Goal: Share content: Share content

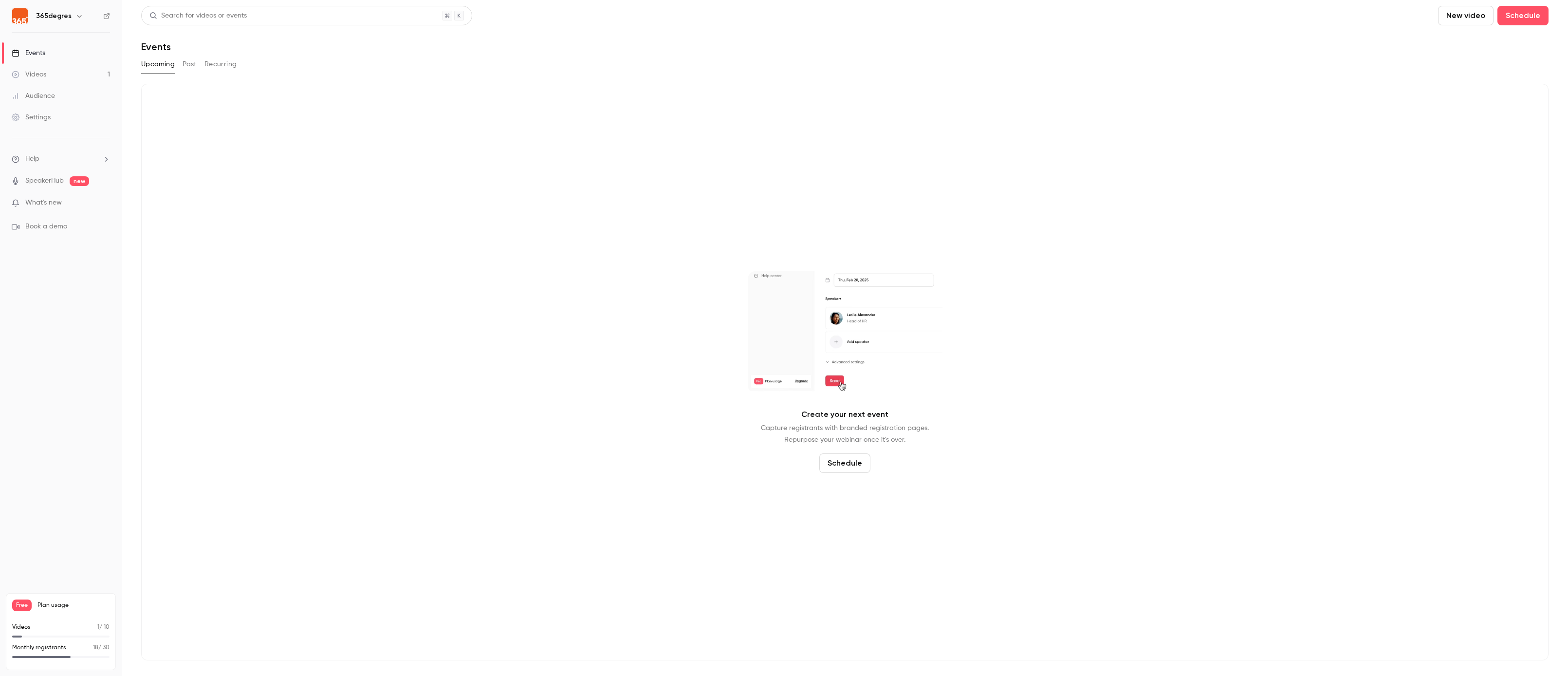
click at [53, 47] on link "Events" at bounding box center [61, 53] width 122 height 21
click at [186, 64] on button "Past" at bounding box center [189, 65] width 14 height 16
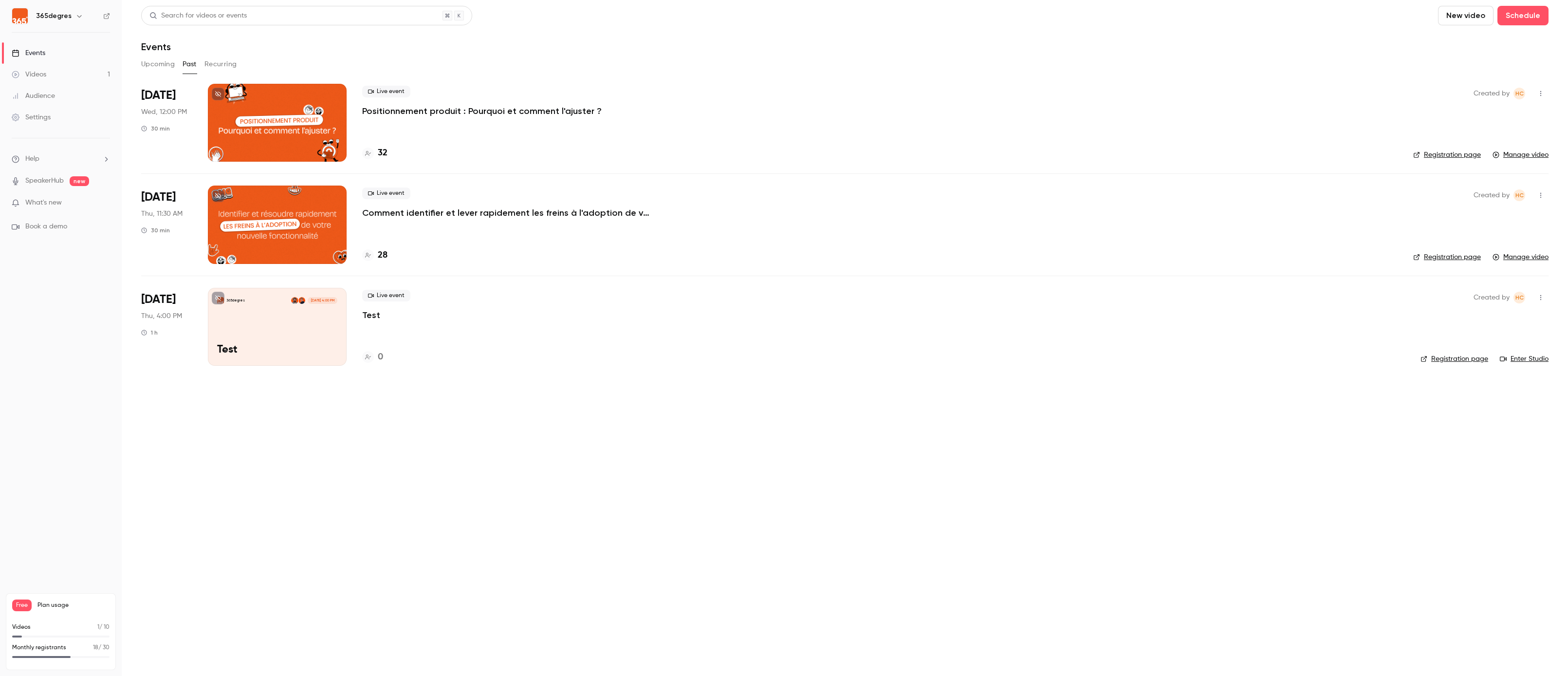
click at [382, 153] on h4 "32" at bounding box center [383, 153] width 10 height 13
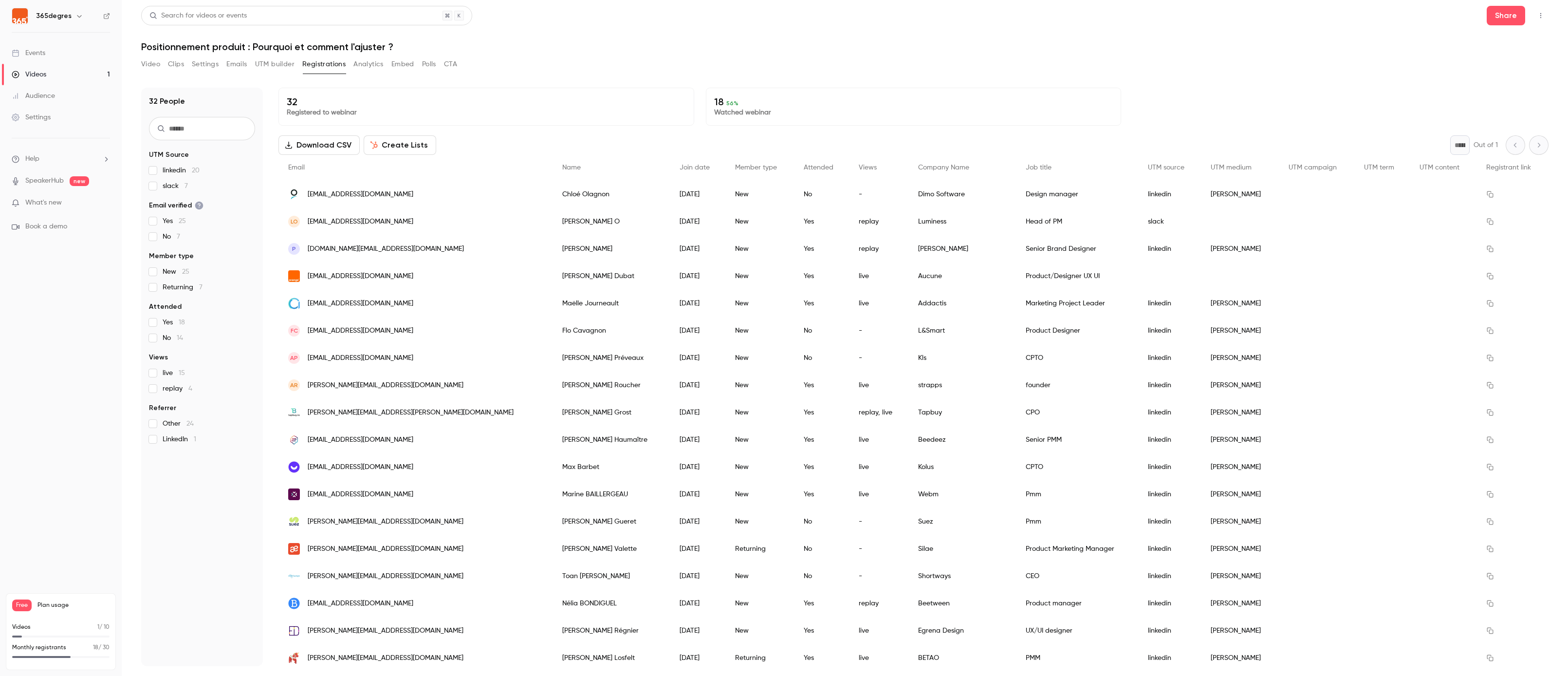
click at [277, 62] on button "UTM builder" at bounding box center [275, 65] width 40 height 16
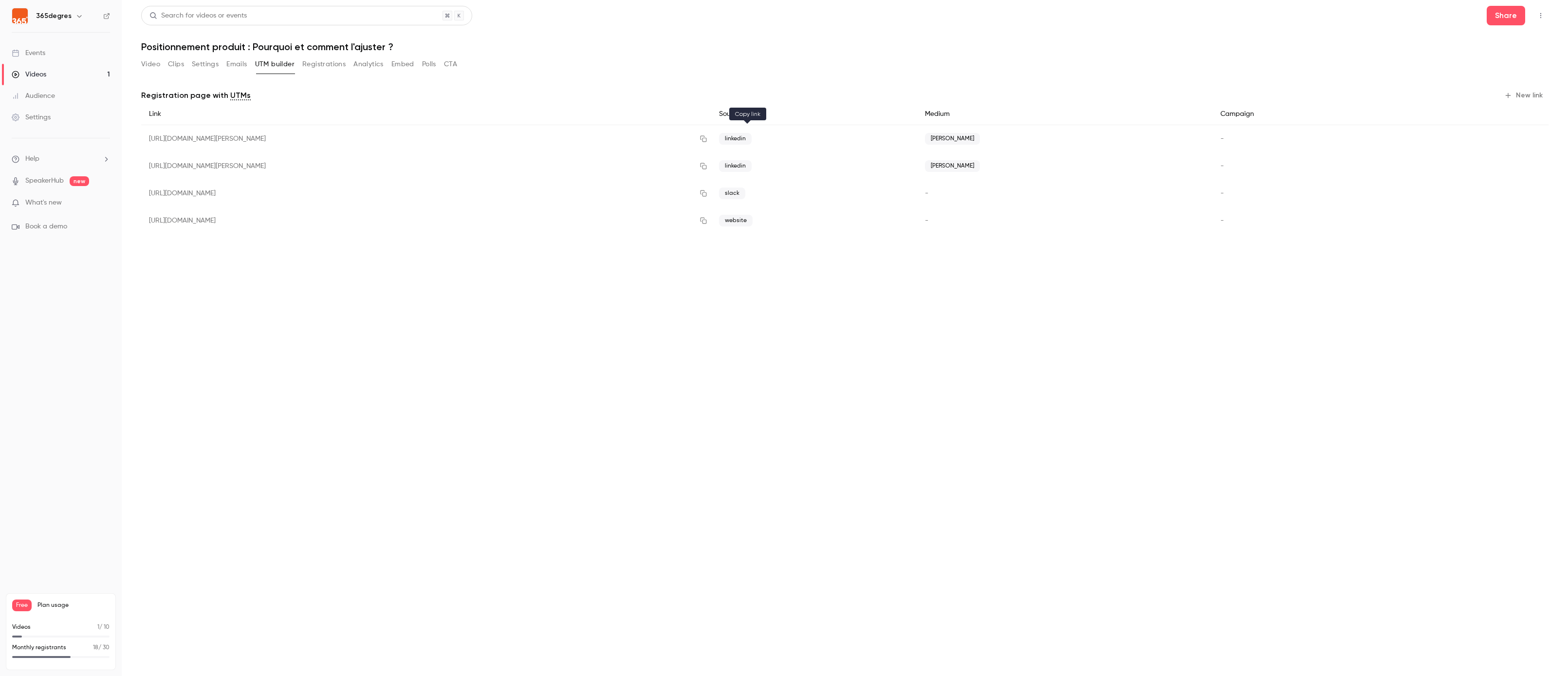
click at [707, 139] on icon "button" at bounding box center [703, 138] width 8 height 7
click at [67, 74] on link "Videos 1" at bounding box center [61, 74] width 122 height 21
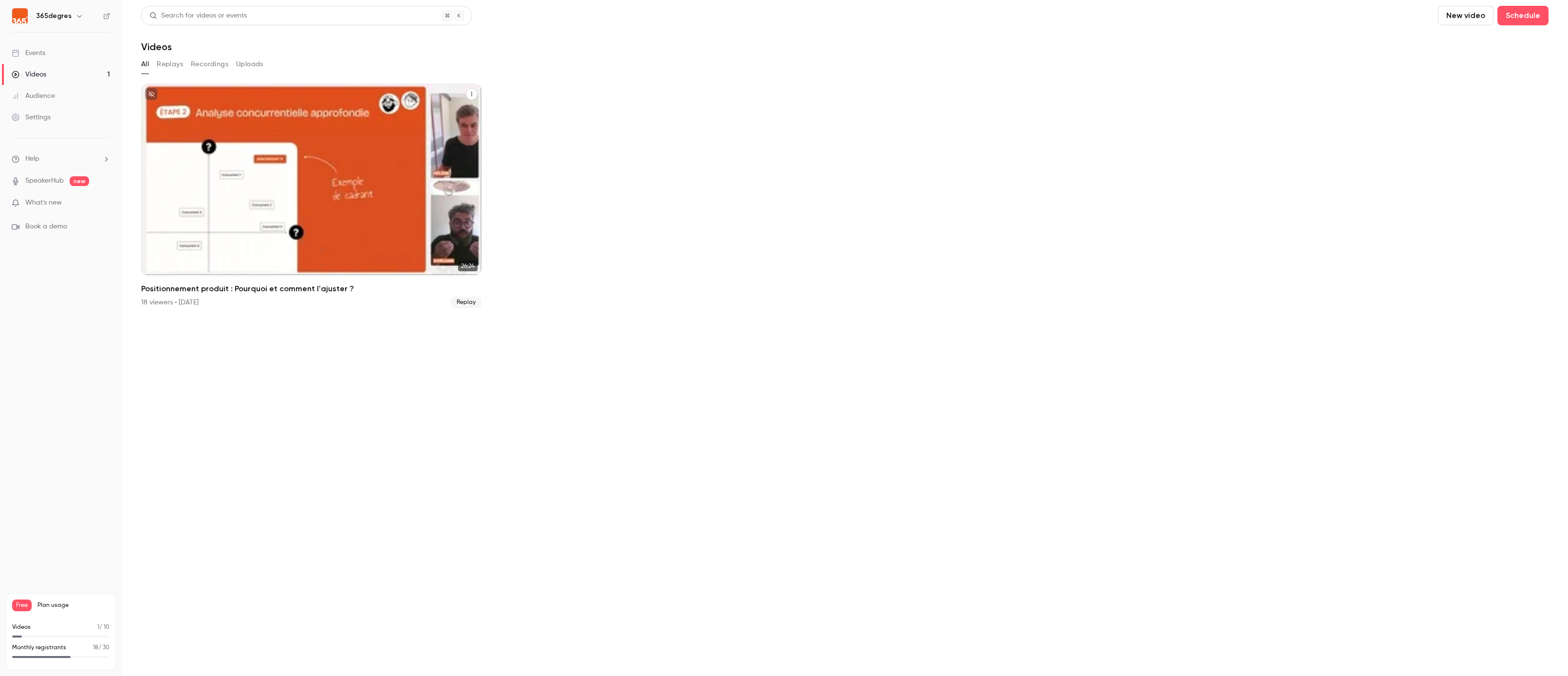
click at [400, 169] on div "Positionnement produit : Pourquoi et comment l'ajuster ?" at bounding box center [311, 180] width 340 height 191
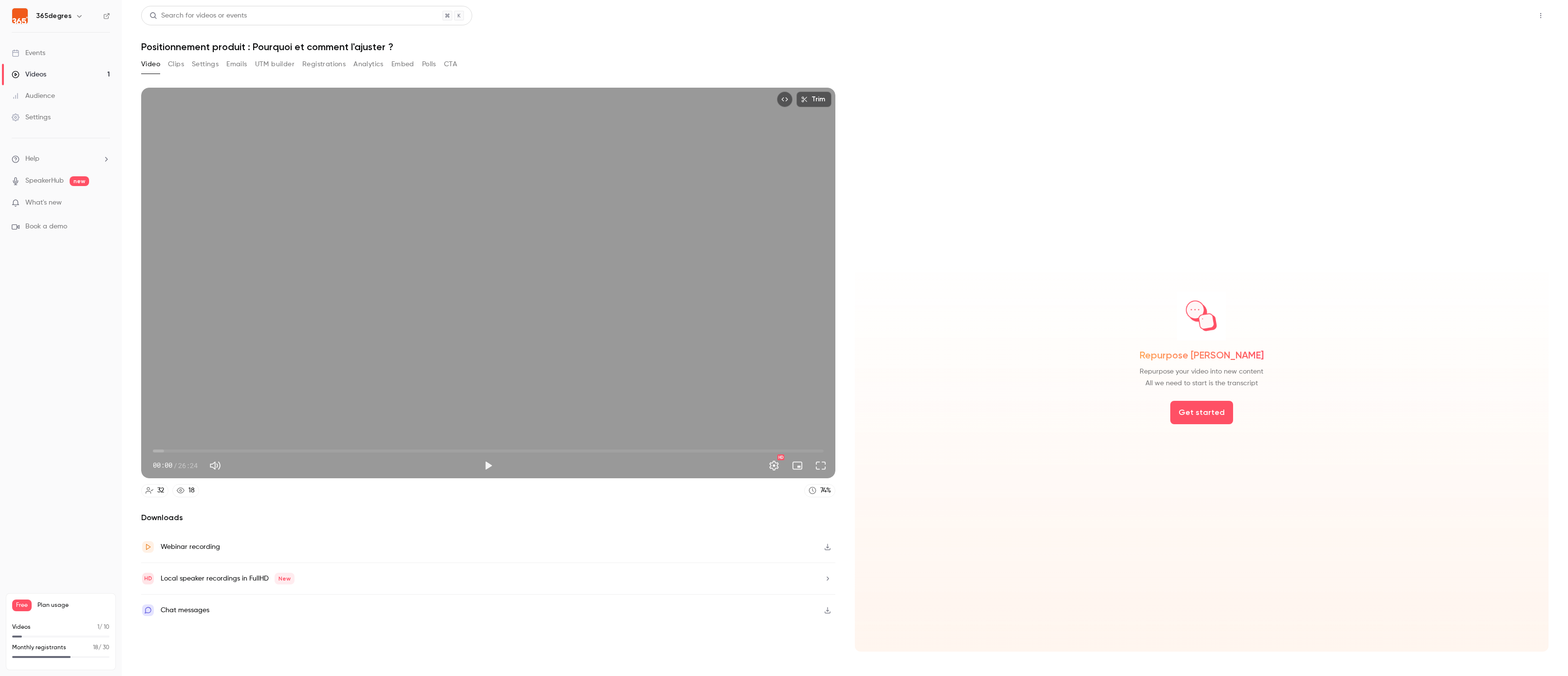
click at [1504, 19] on button "Share" at bounding box center [1505, 16] width 38 height 19
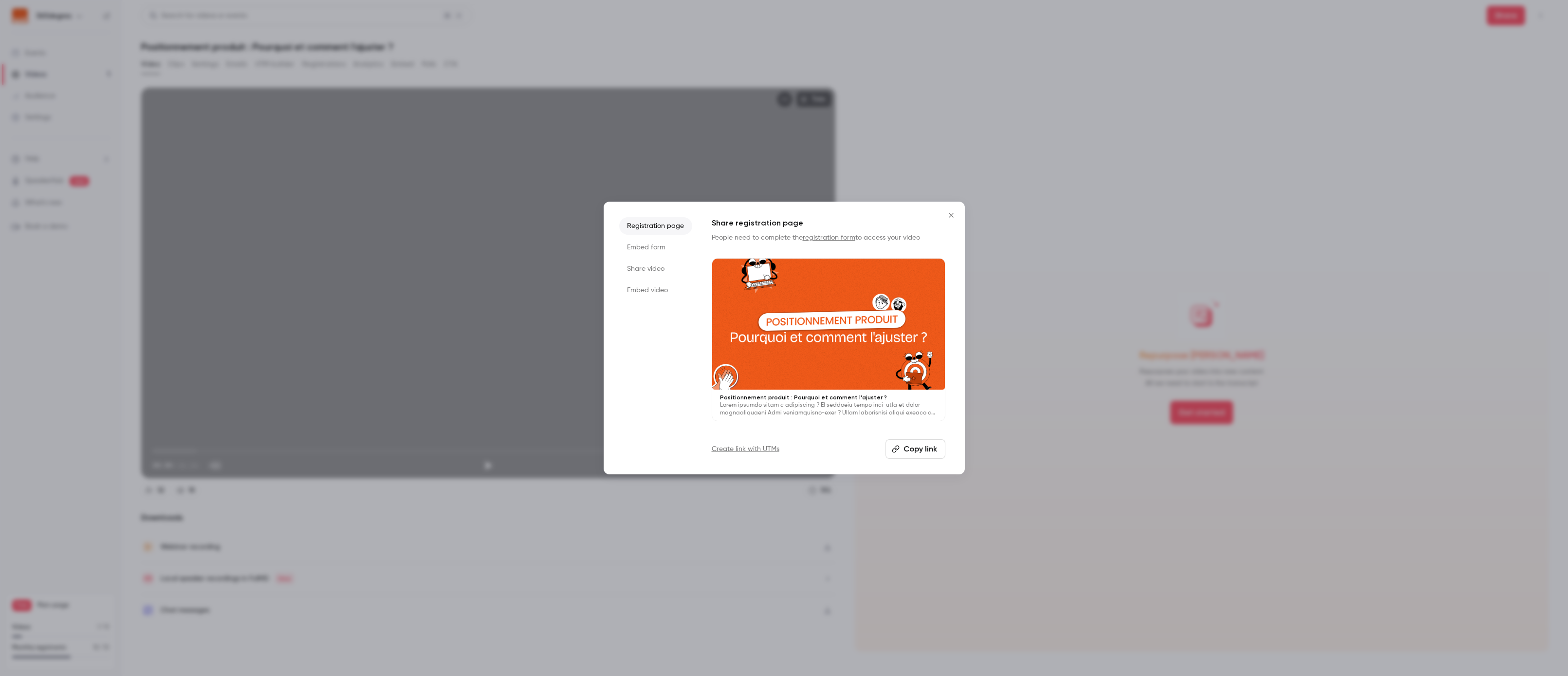
click at [651, 270] on li "Share video" at bounding box center [656, 269] width 73 height 18
click at [856, 444] on button "Copy link" at bounding box center [828, 449] width 234 height 19
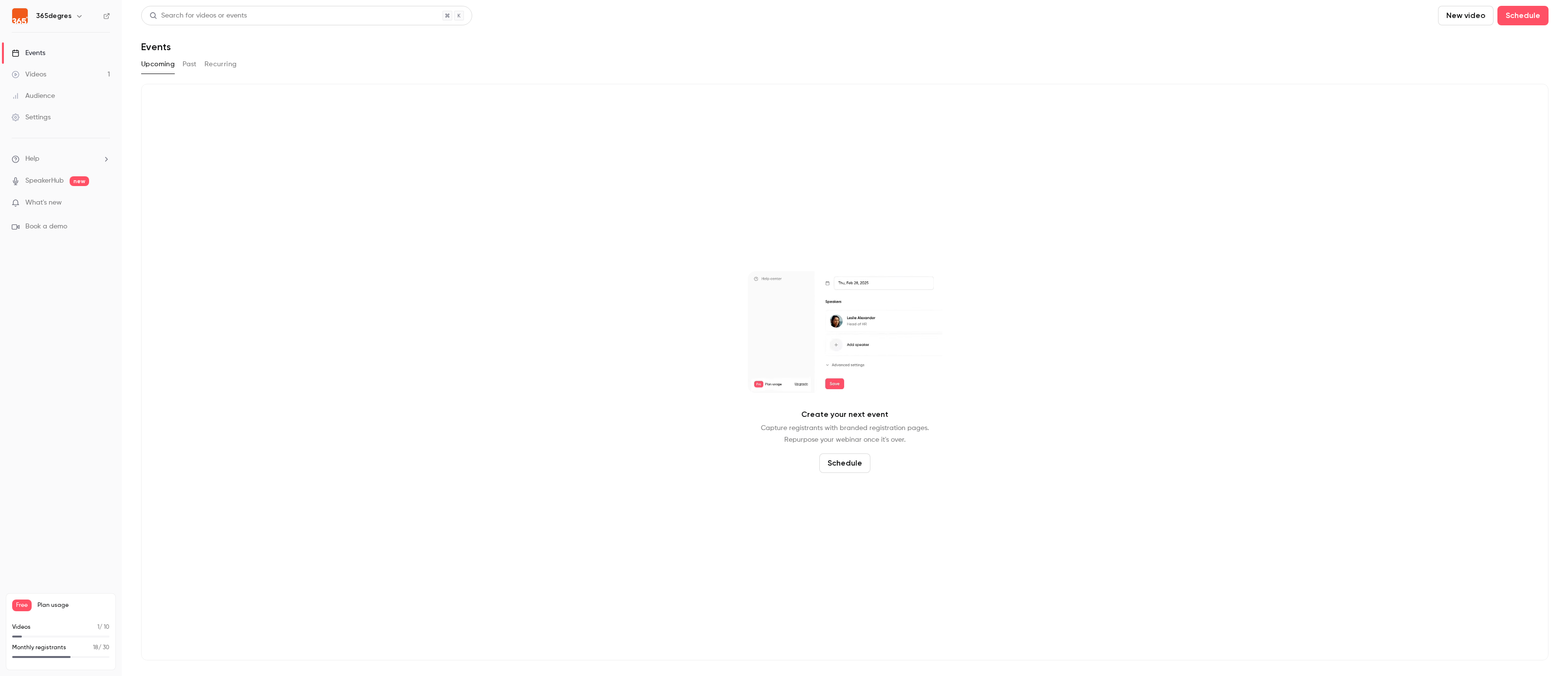
click at [184, 62] on button "Past" at bounding box center [189, 65] width 14 height 16
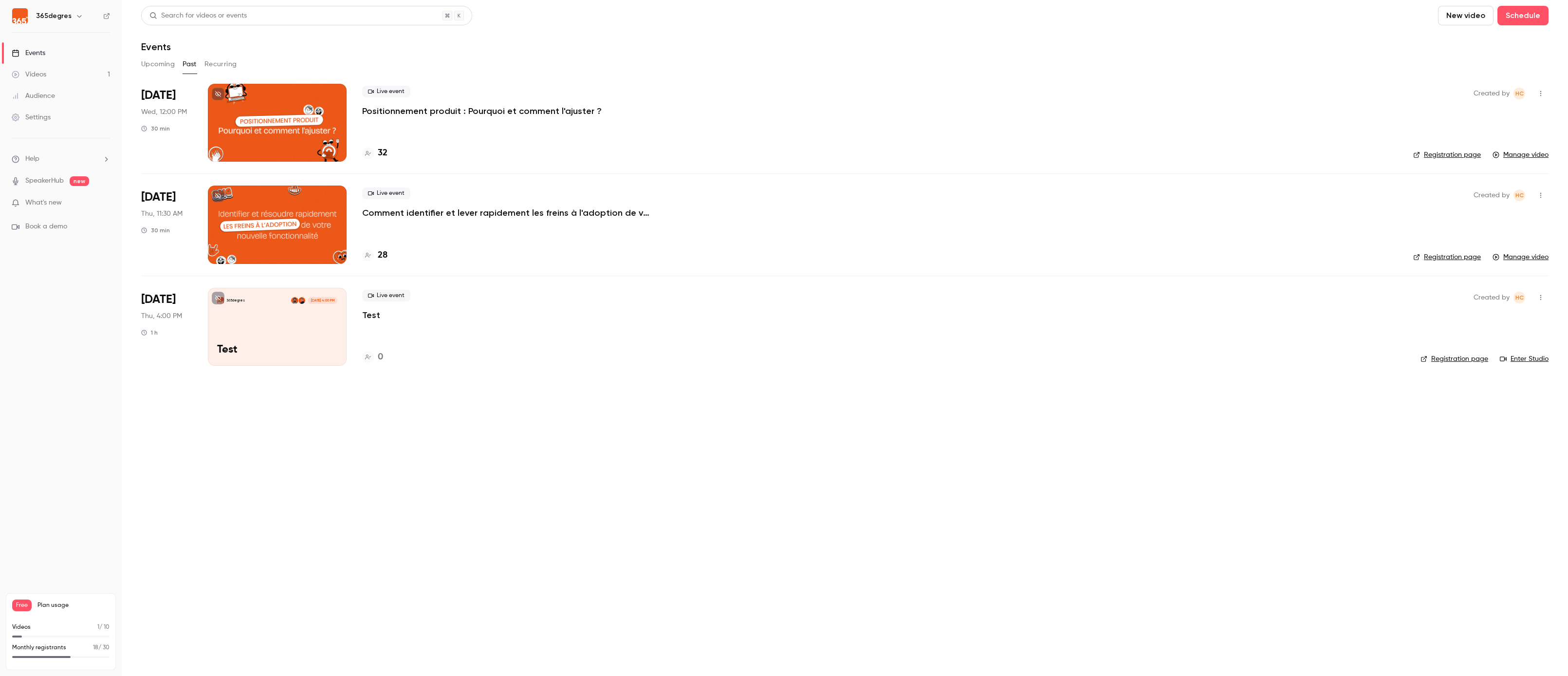
click at [385, 153] on h4 "32" at bounding box center [383, 153] width 10 height 13
